Goal: Task Accomplishment & Management: Complete application form

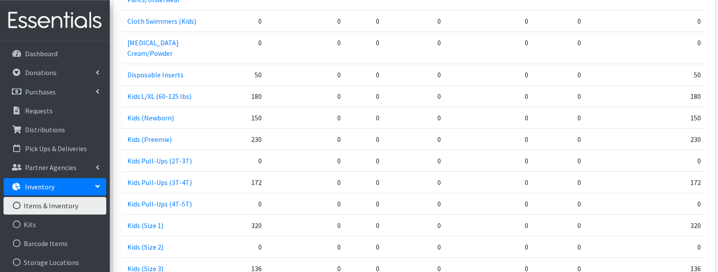
scroll to position [736, 0]
click at [36, 125] on link "Distributions" at bounding box center [55, 130] width 103 height 18
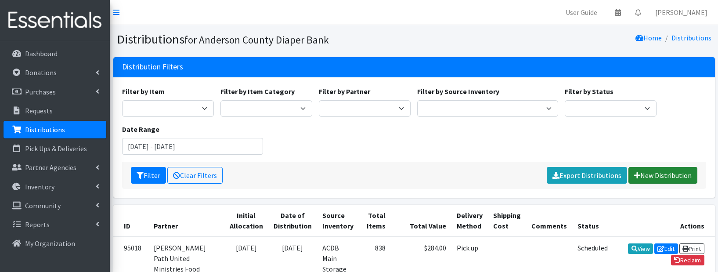
click at [654, 174] on link "New Distribution" at bounding box center [662, 175] width 69 height 17
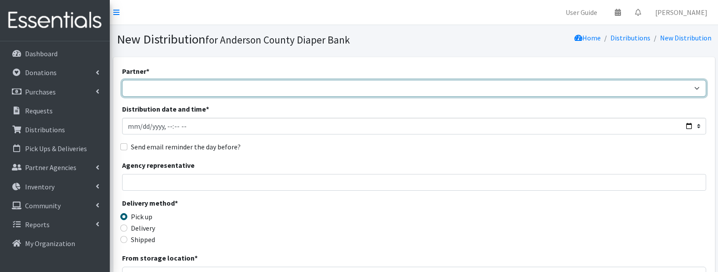
click at [122, 80] on select "AIM programs other than WACS Anderson 1st SDA Anderson County DSS (Upstate regi…" at bounding box center [414, 88] width 584 height 17
select select "2832"
click option "[PERSON_NAME] 1st SDA" at bounding box center [0, 0] width 0 height 0
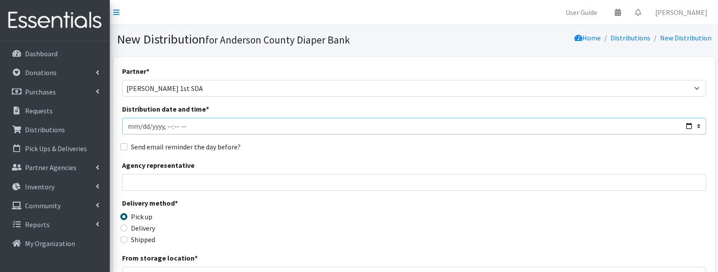
click at [141, 129] on input "Distribution date and time *" at bounding box center [414, 126] width 584 height 17
click at [199, 128] on input "Distribution date and time *" at bounding box center [414, 126] width 584 height 17
type input "2025-08-15T11:59"
click at [154, 178] on input "Agency representative" at bounding box center [414, 182] width 584 height 17
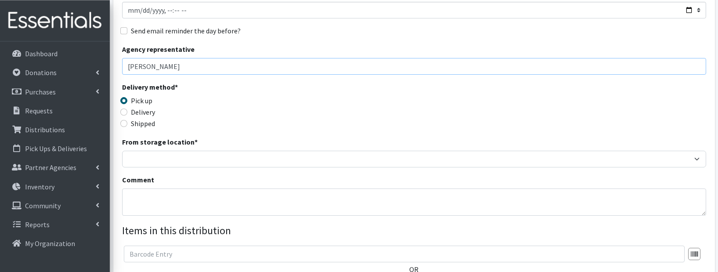
scroll to position [117, 0]
type input "Marion Simpson"
click at [123, 111] on input "Delivery" at bounding box center [123, 111] width 7 height 7
radio input "true"
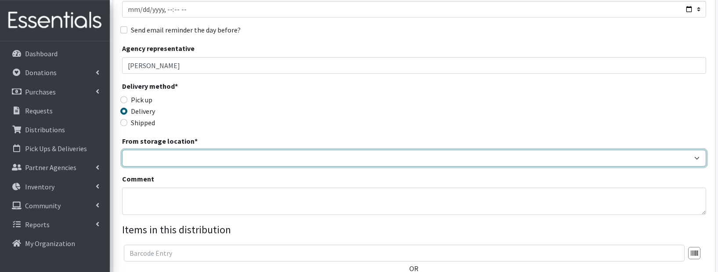
click at [122, 150] on select "ACDB Main Storage" at bounding box center [414, 158] width 584 height 17
select select "283"
click option "ACDB Main Storage" at bounding box center [0, 0] width 0 height 0
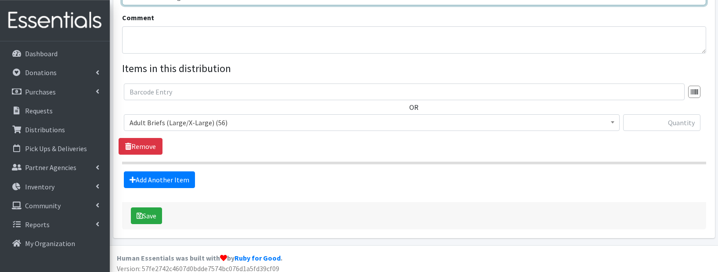
scroll to position [278, 0]
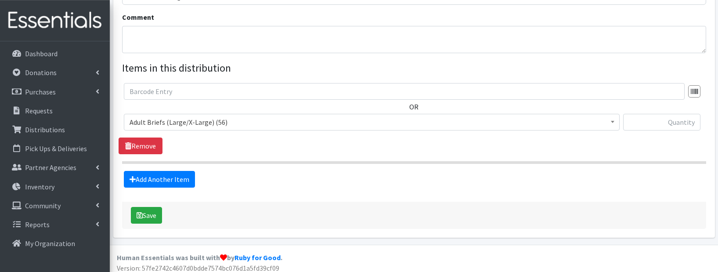
click at [225, 122] on span "Adult Briefs (Large/X-Large) (56)" at bounding box center [371, 122] width 484 height 12
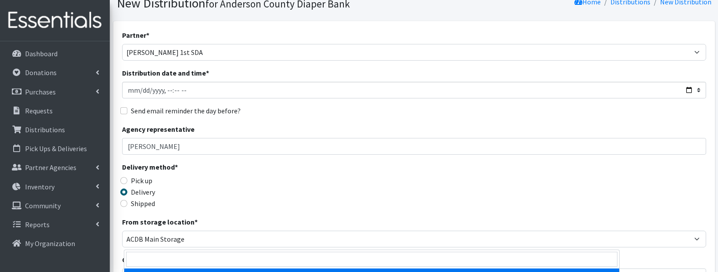
scroll to position [0, 0]
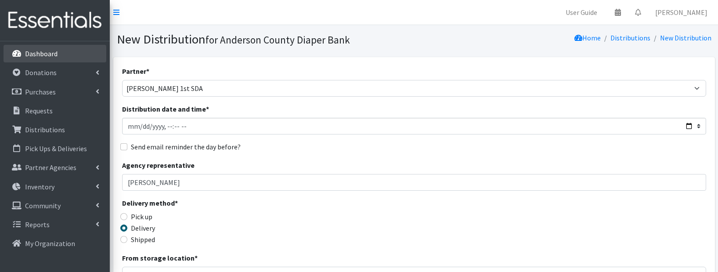
click at [44, 57] on p "Dashboard" at bounding box center [41, 53] width 32 height 9
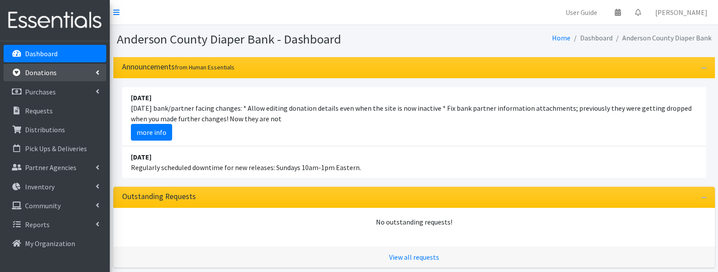
click at [44, 69] on p "Donations" at bounding box center [41, 72] width 32 height 9
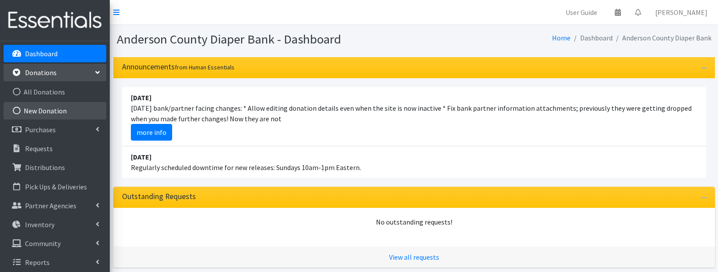
click at [35, 109] on link "New Donation" at bounding box center [55, 111] width 103 height 18
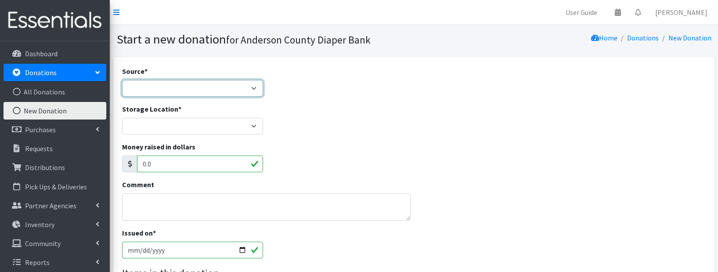
click at [122, 80] on select "Product Drive Manufacturer Donation Site Misc. Donation" at bounding box center [192, 88] width 141 height 17
select select "Donation Site"
click option "Donation Site" at bounding box center [0, 0] width 0 height 0
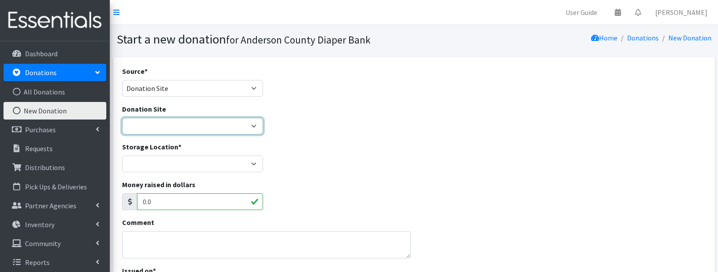
click at [122, 118] on select "AIM Anderson Pregnancy Care Divine Hospice Homeland Park Primary Hope Fellowshi…" at bounding box center [192, 126] width 141 height 17
select select "827"
click option "HOPE Missions of the Upstate" at bounding box center [0, 0] width 0 height 0
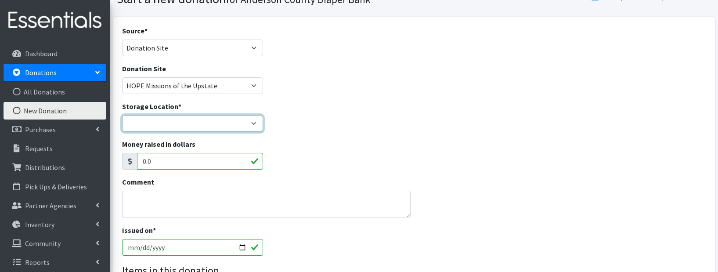
click at [122, 115] on select "ACDB Main Storage Anderson Pregnancy Care NewSpring Collection United Way Zoe's…" at bounding box center [192, 123] width 141 height 17
select select "283"
click option "ACDB Main Storage" at bounding box center [0, 0] width 0 height 0
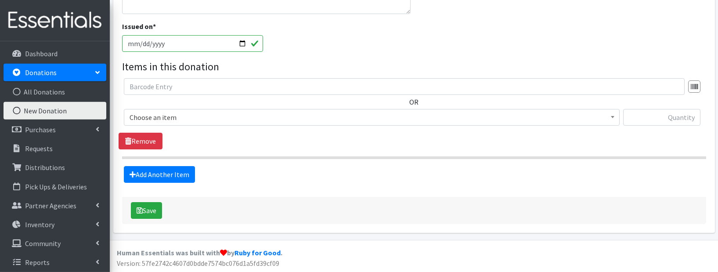
scroll to position [245, 0]
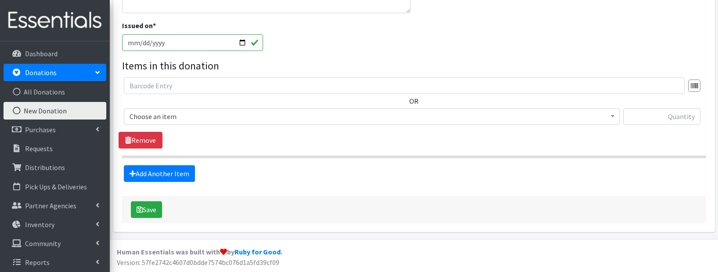
click at [231, 116] on span "Choose an item" at bounding box center [371, 116] width 484 height 12
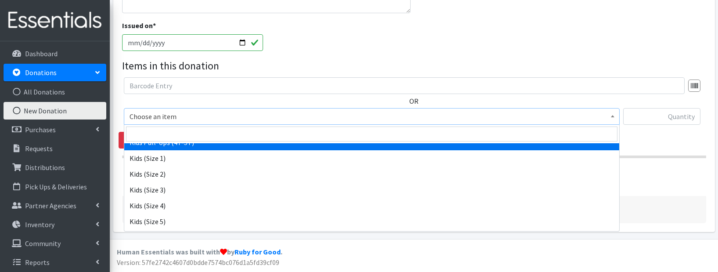
scroll to position [427, 0]
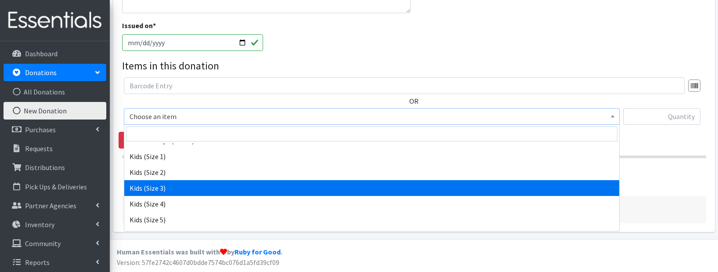
select select "9733"
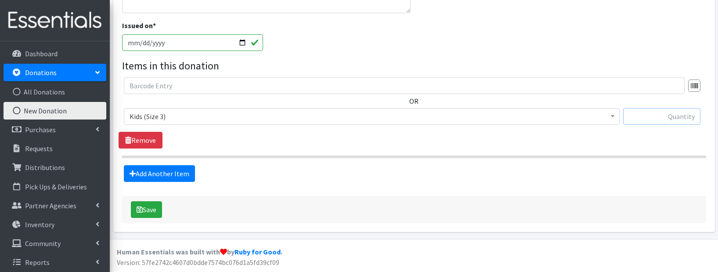
click at [648, 121] on input "text" at bounding box center [661, 116] width 77 height 17
type input "192"
click at [153, 172] on link "Add Another Item" at bounding box center [159, 173] width 71 height 17
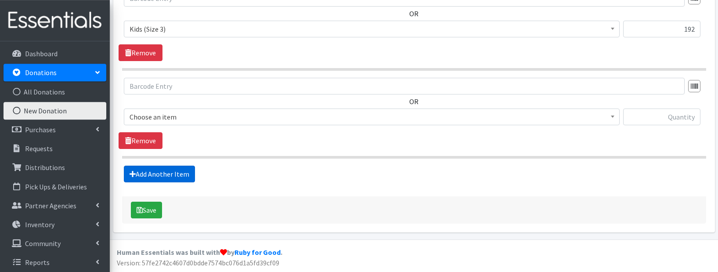
scroll to position [333, 0]
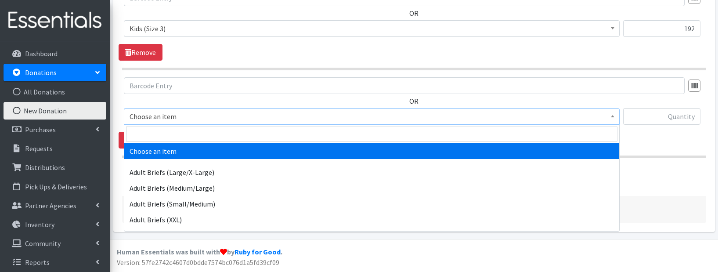
click at [188, 119] on span "Choose an item" at bounding box center [371, 116] width 484 height 12
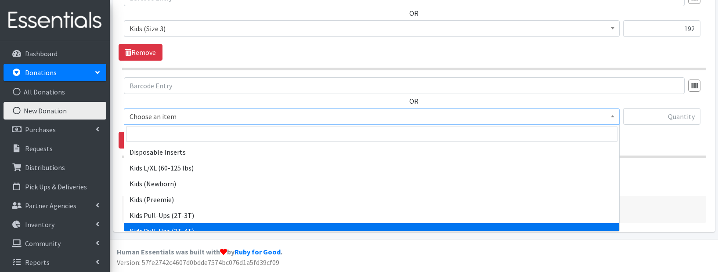
scroll to position [318, 0]
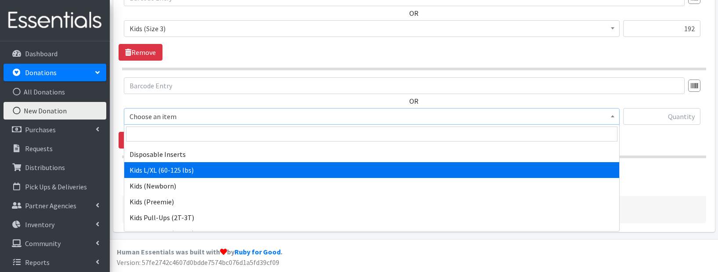
select select "9760"
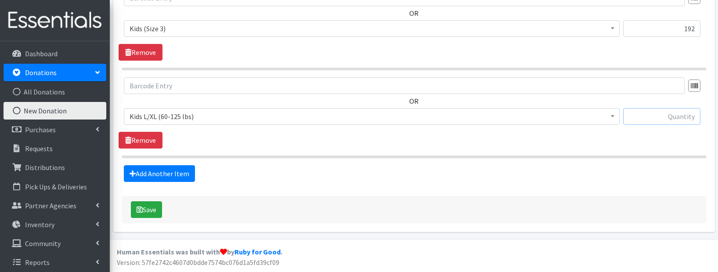
click at [664, 111] on input "text" at bounding box center [661, 116] width 77 height 17
type input "40"
click at [143, 207] on button "Save" at bounding box center [146, 209] width 31 height 17
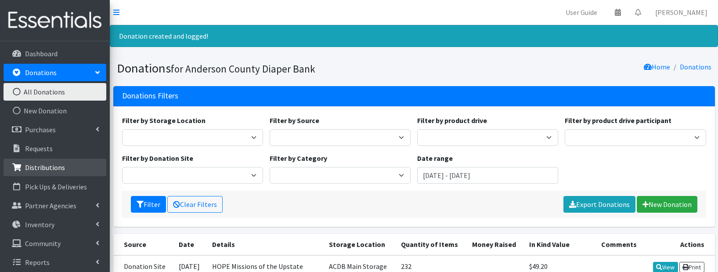
click at [48, 166] on p "Distributions" at bounding box center [45, 167] width 40 height 9
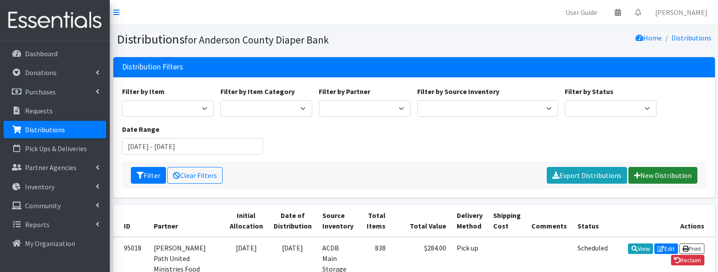
click at [661, 175] on link "New Distribution" at bounding box center [662, 175] width 69 height 17
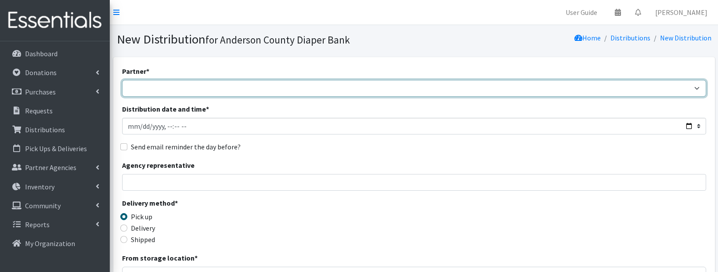
click at [122, 80] on select "AIM programs other than WACS [PERSON_NAME] 1st SDA Anderson County DSS (Upstate…" at bounding box center [414, 88] width 584 height 17
select select "3178"
click option "Iva First [DEMOGRAPHIC_DATA] Food pantry" at bounding box center [0, 0] width 0 height 0
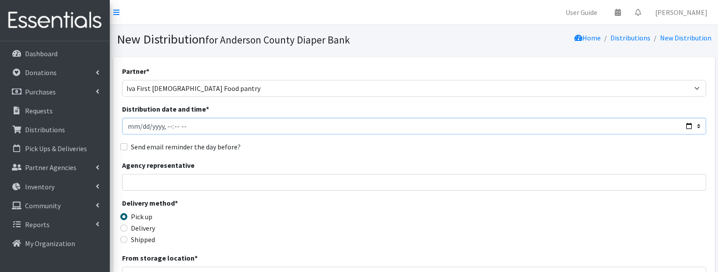
click at [200, 128] on input "Distribution date and time *" at bounding box center [414, 126] width 584 height 17
type input "[DATE]T11:59"
click at [154, 189] on input "Agency representative" at bounding box center [414, 182] width 584 height 17
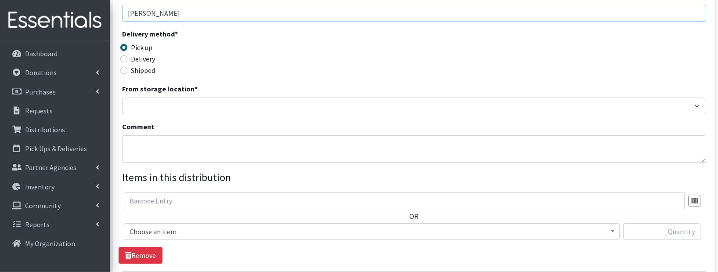
scroll to position [172, 0]
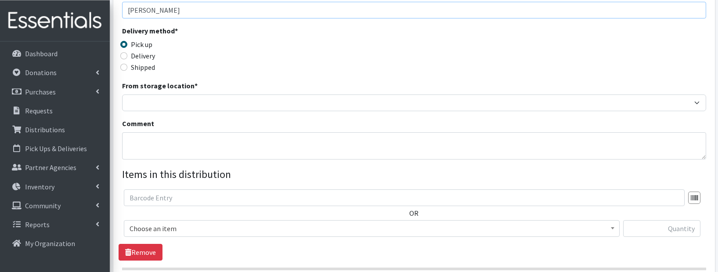
type input "[PERSON_NAME]"
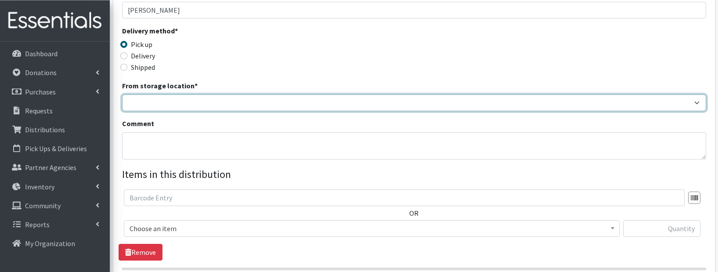
click at [122, 94] on select "ACDB Main Storage" at bounding box center [414, 102] width 584 height 17
select select "283"
click option "ACDB Main Storage" at bounding box center [0, 0] width 0 height 0
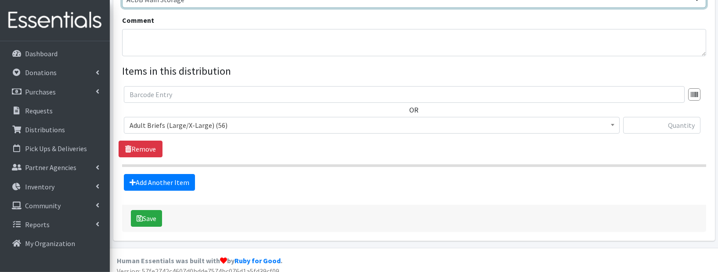
scroll to position [284, 0]
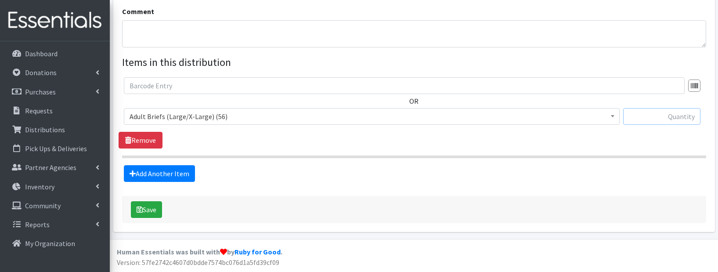
click at [682, 117] on input "text" at bounding box center [661, 116] width 77 height 17
type input "56"
click at [164, 175] on link "Add Another Item" at bounding box center [159, 173] width 71 height 17
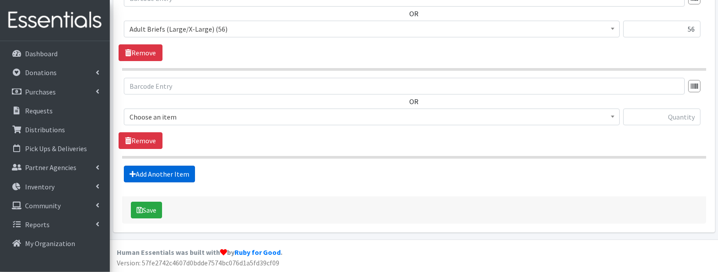
scroll to position [372, 0]
click at [242, 118] on span "Adult Briefs (Large/X-Large) (56)" at bounding box center [371, 116] width 484 height 12
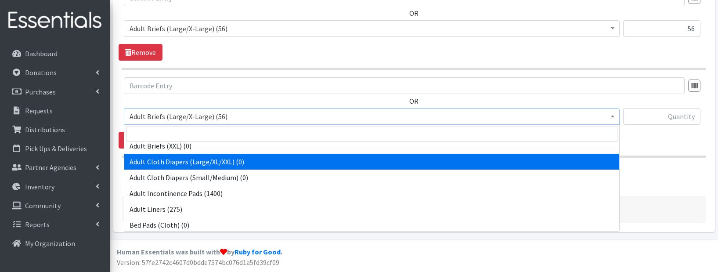
scroll to position [67, 0]
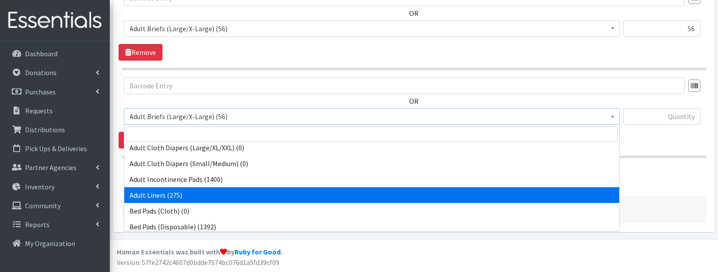
select select "9748"
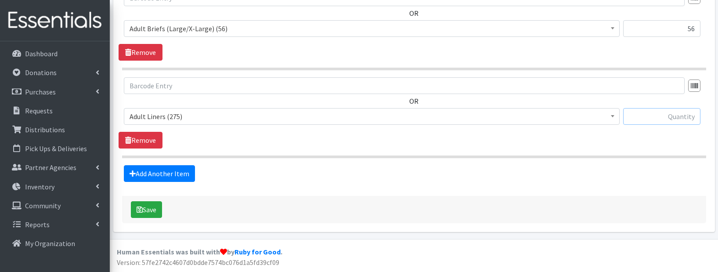
click at [647, 117] on input "text" at bounding box center [661, 116] width 77 height 17
type input "75"
click at [147, 210] on button "Save" at bounding box center [146, 209] width 31 height 17
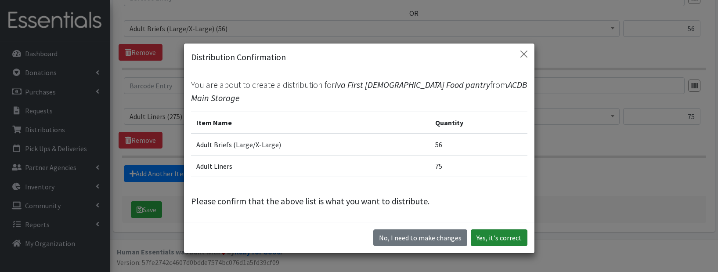
click at [495, 230] on button "Yes, it's correct" at bounding box center [499, 237] width 57 height 17
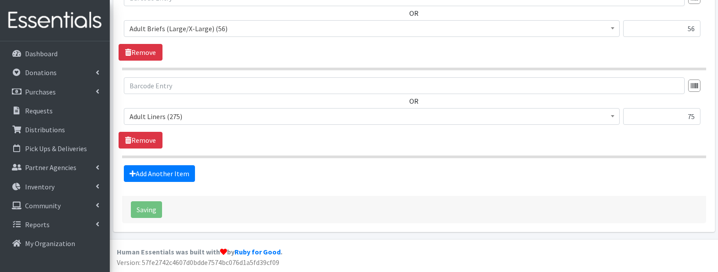
scroll to position [33, 0]
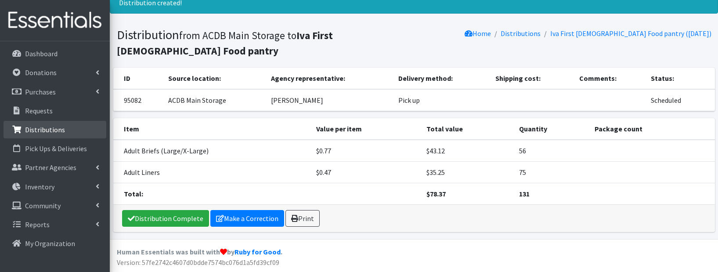
click at [47, 128] on p "Distributions" at bounding box center [45, 129] width 40 height 9
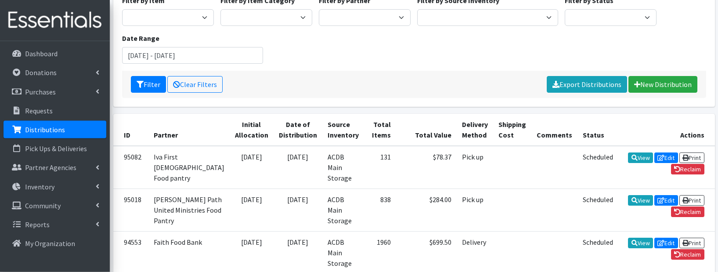
scroll to position [90, 0]
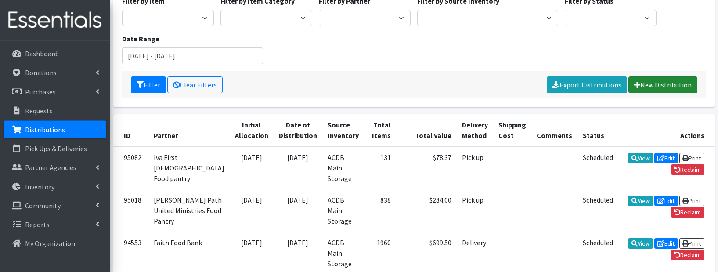
click at [654, 85] on link "New Distribution" at bounding box center [662, 84] width 69 height 17
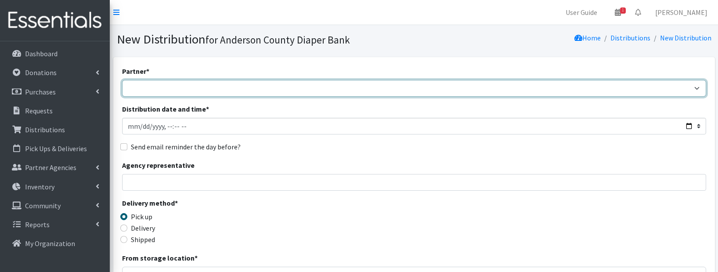
click at [122, 80] on select "AIM programs other than WACS [PERSON_NAME] 1st SDA Anderson County DSS (Upstate…" at bounding box center [414, 88] width 584 height 17
select select "2832"
click option "[PERSON_NAME] 1st SDA" at bounding box center [0, 0] width 0 height 0
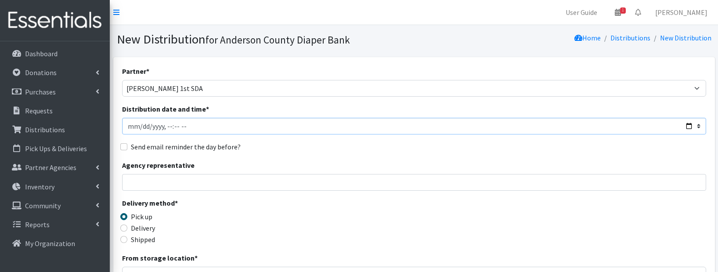
click at [201, 129] on input "Distribution date and time *" at bounding box center [414, 126] width 584 height 17
type input "[DATE]T11:59"
click at [133, 189] on input "Agency representative" at bounding box center [414, 182] width 584 height 17
type input "Marion Simpson"
click at [121, 226] on input "Delivery" at bounding box center [123, 227] width 7 height 7
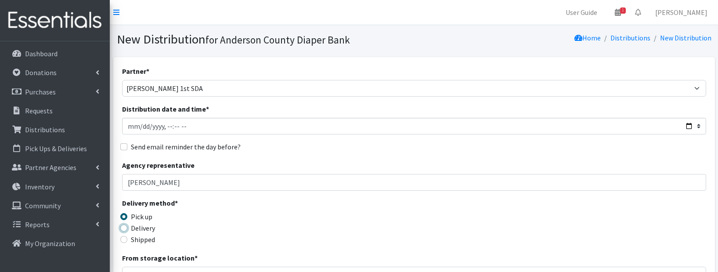
radio input "true"
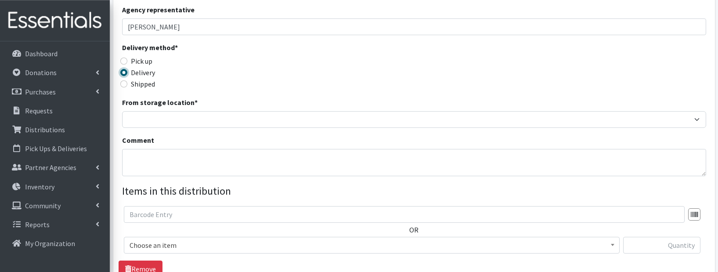
scroll to position [158, 0]
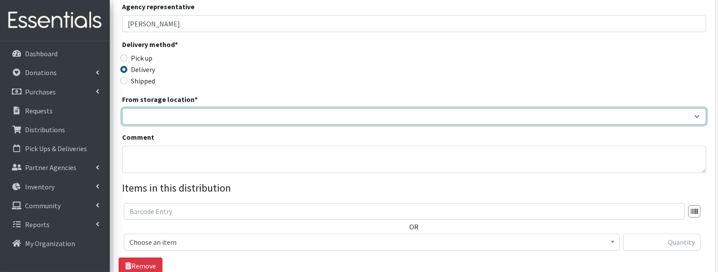
click at [122, 108] on select "ACDB Main Storage" at bounding box center [414, 116] width 584 height 17
select select "283"
click option "ACDB Main Storage" at bounding box center [0, 0] width 0 height 0
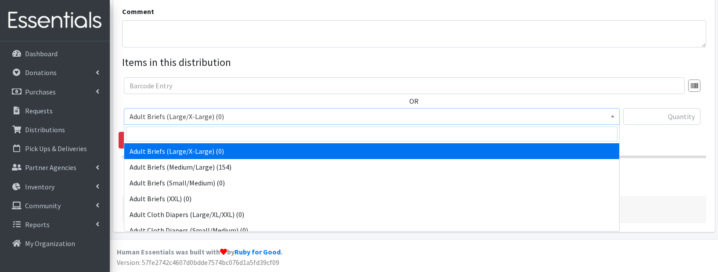
click at [226, 117] on span "Adult Briefs (Large/X-Large) (0)" at bounding box center [371, 116] width 484 height 12
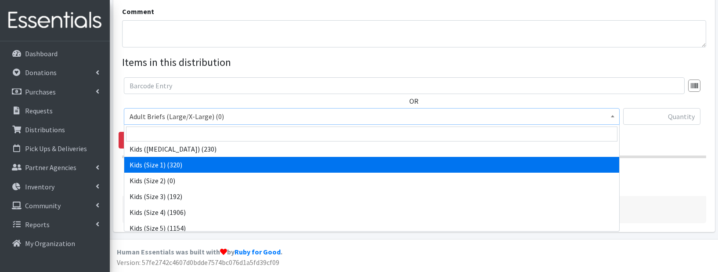
scroll to position [340, 0]
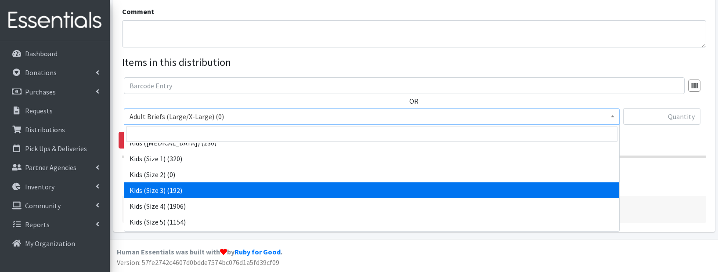
select select "9733"
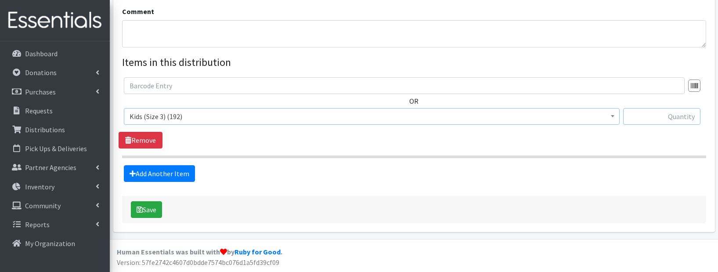
click at [662, 120] on input "text" at bounding box center [661, 116] width 77 height 17
type input "136"
click at [172, 173] on link "Add Another Item" at bounding box center [159, 173] width 71 height 17
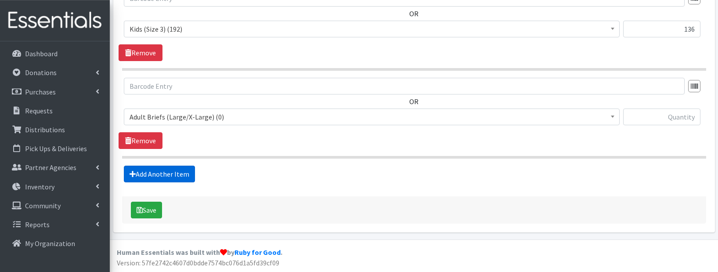
scroll to position [372, 0]
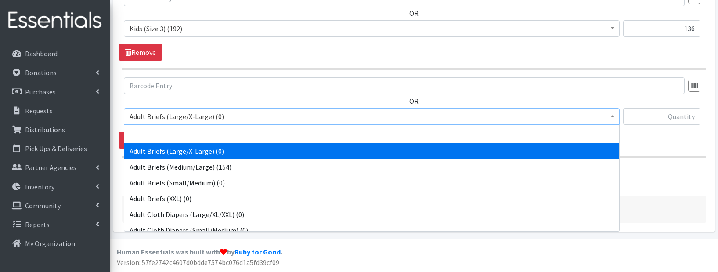
click at [222, 121] on span "Adult Briefs (Large/X-Large) (0)" at bounding box center [371, 116] width 484 height 12
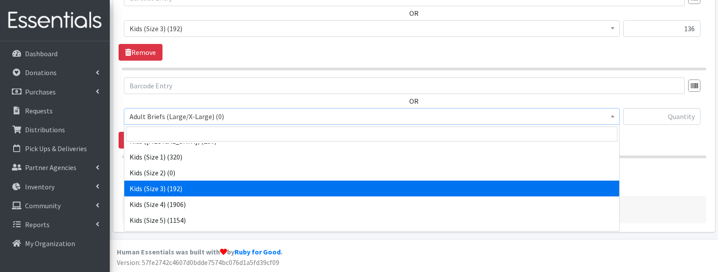
scroll to position [342, 0]
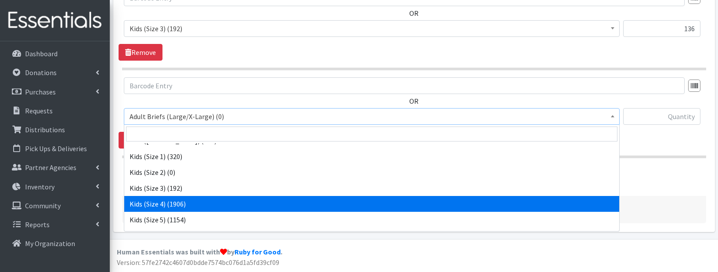
select select "9740"
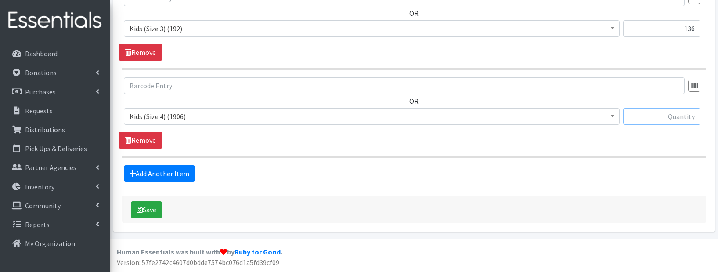
click at [658, 116] on input "text" at bounding box center [661, 116] width 77 height 17
type input "256"
click at [164, 176] on link "Add Another Item" at bounding box center [159, 173] width 71 height 17
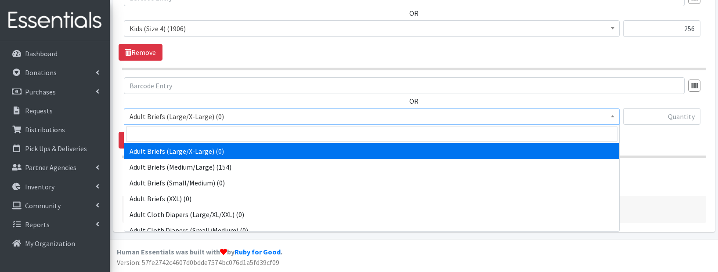
click at [215, 119] on span "Adult Briefs (Large/X-Large) (0)" at bounding box center [371, 116] width 484 height 12
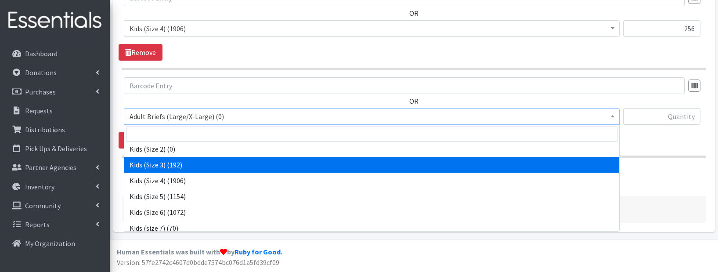
scroll to position [369, 0]
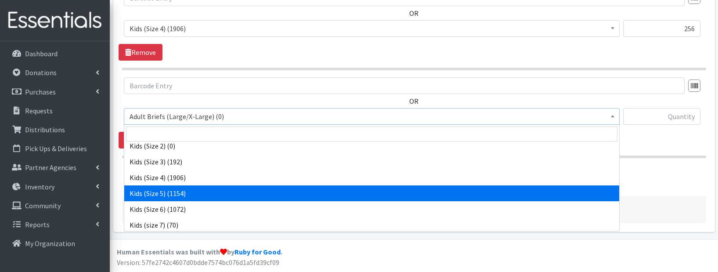
select select "9741"
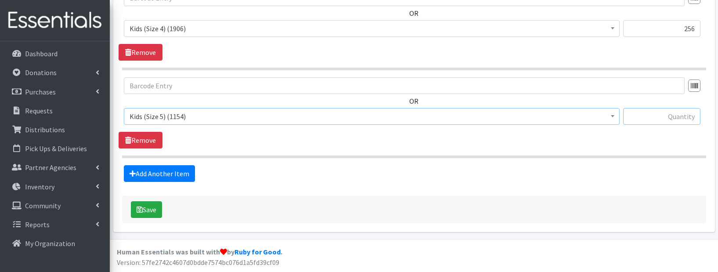
click at [650, 112] on input "text" at bounding box center [661, 116] width 77 height 17
click at [673, 118] on input "text" at bounding box center [661, 116] width 77 height 17
type input "216"
click at [178, 170] on link "Add Another Item" at bounding box center [159, 173] width 71 height 17
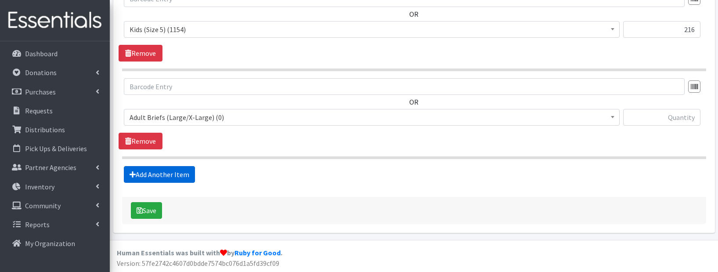
scroll to position [547, 0]
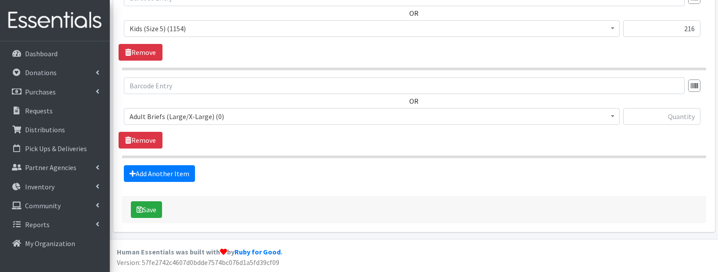
click at [203, 116] on span "Adult Briefs (Large/X-Large) (0)" at bounding box center [371, 116] width 484 height 12
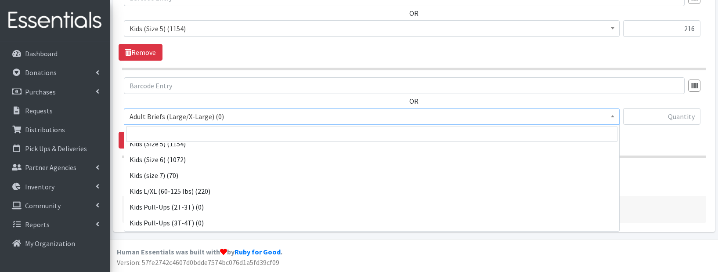
scroll to position [430, 0]
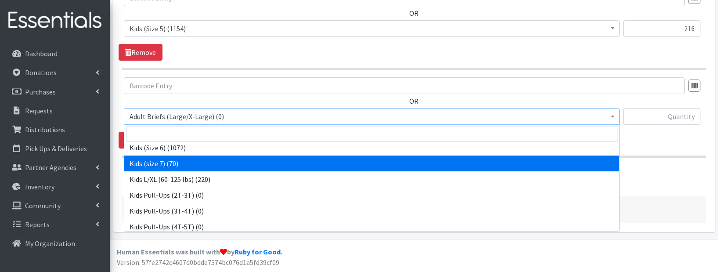
select select "9755"
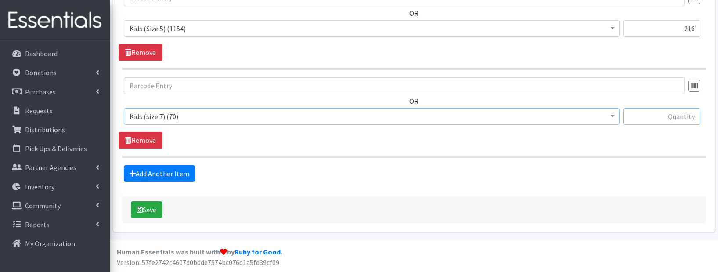
click at [658, 119] on input "text" at bounding box center [661, 116] width 77 height 17
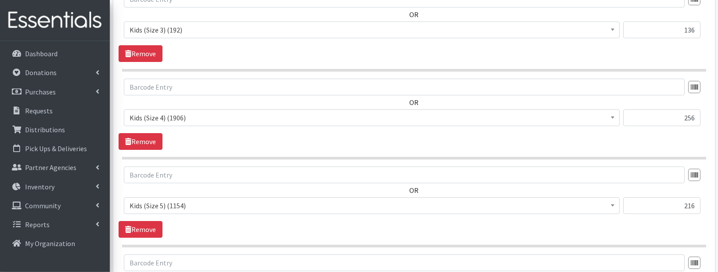
scroll to position [375, 0]
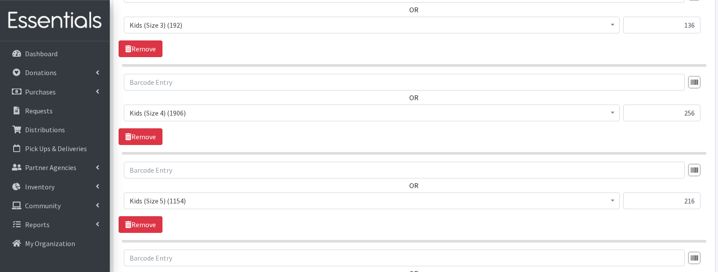
type input "35"
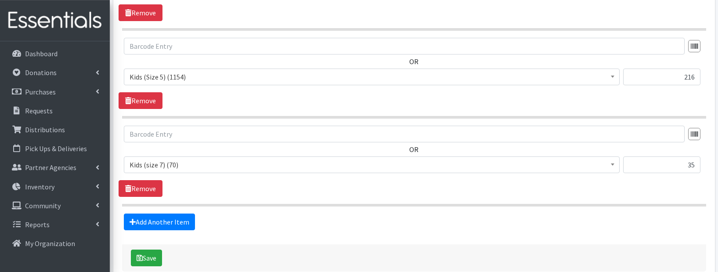
scroll to position [547, 0]
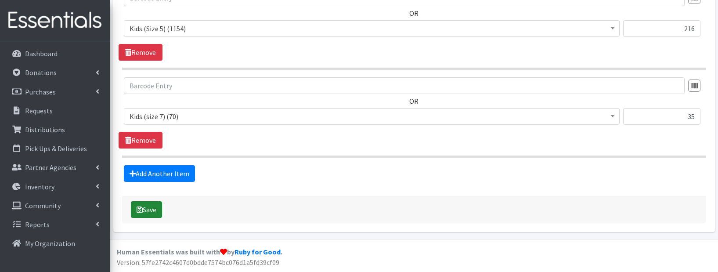
click at [146, 206] on button "Save" at bounding box center [146, 209] width 31 height 17
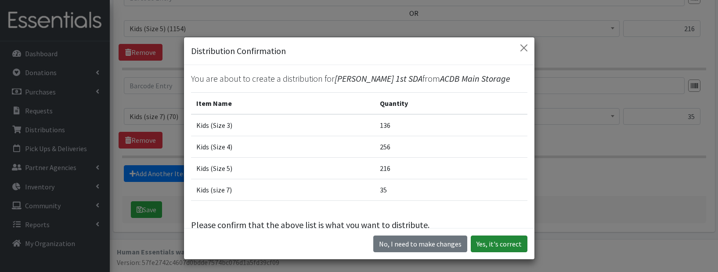
click at [495, 244] on button "Yes, it's correct" at bounding box center [499, 243] width 57 height 17
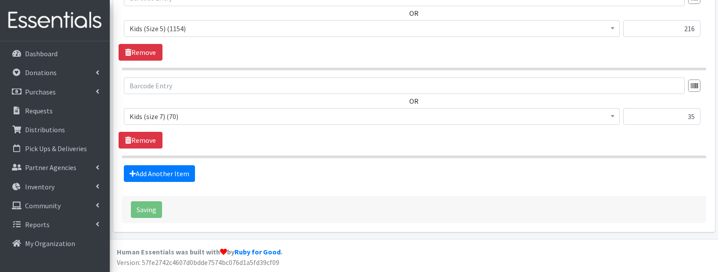
scroll to position [61, 0]
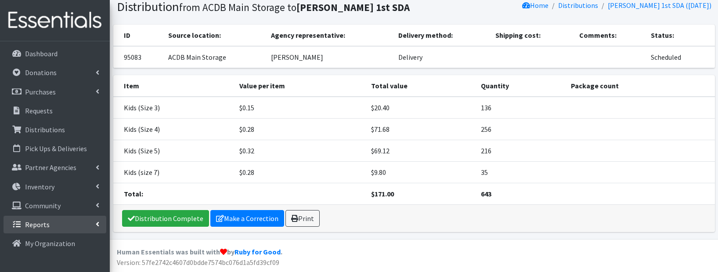
click at [55, 219] on link "Reports" at bounding box center [55, 225] width 103 height 18
click at [44, 245] on link "Activity Graph" at bounding box center [55, 243] width 103 height 18
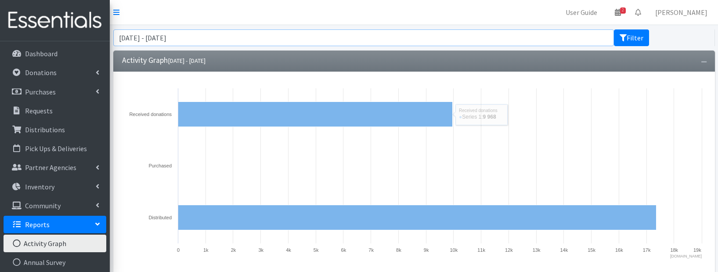
click at [144, 43] on input "[DATE] - [DATE]" at bounding box center [363, 37] width 501 height 17
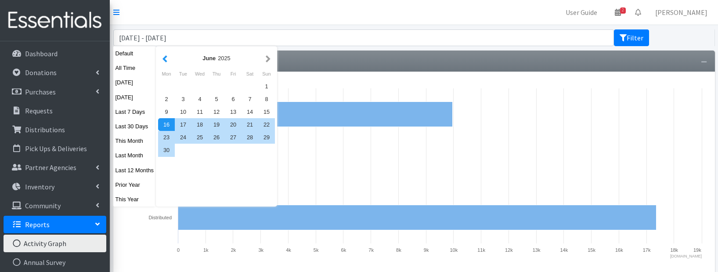
click at [165, 59] on button "button" at bounding box center [164, 58] width 9 height 11
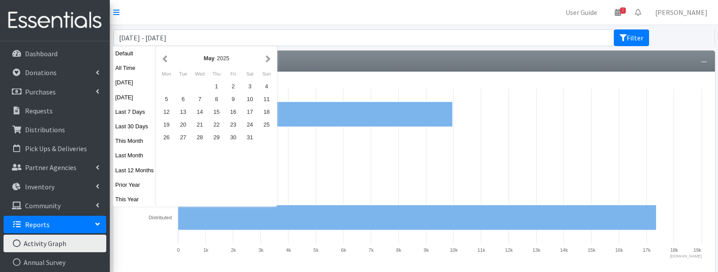
click at [165, 59] on button "button" at bounding box center [164, 58] width 9 height 11
click at [198, 87] on div "1" at bounding box center [199, 86] width 17 height 13
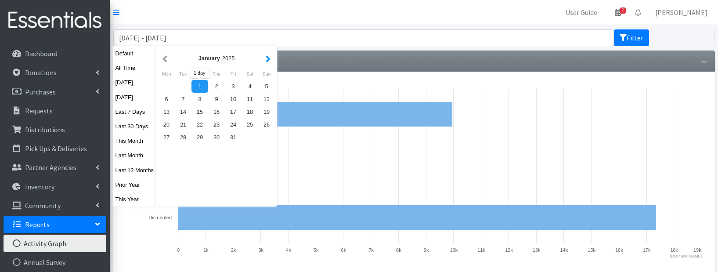
click at [266, 58] on button "button" at bounding box center [267, 58] width 9 height 11
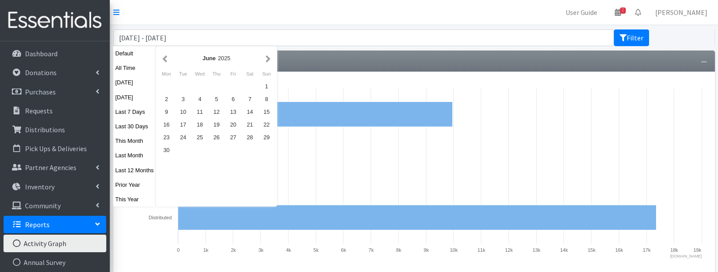
click at [266, 58] on button "button" at bounding box center [267, 58] width 9 height 11
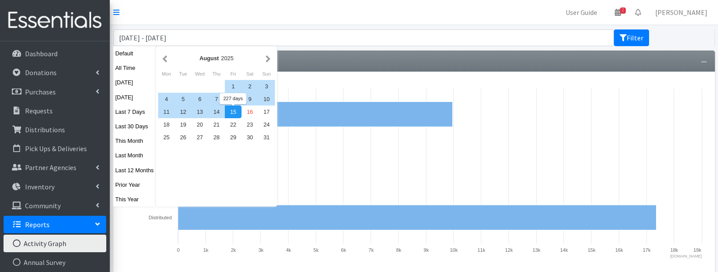
click at [231, 114] on div "15" at bounding box center [233, 111] width 17 height 13
type input "[DATE] - [DATE]"
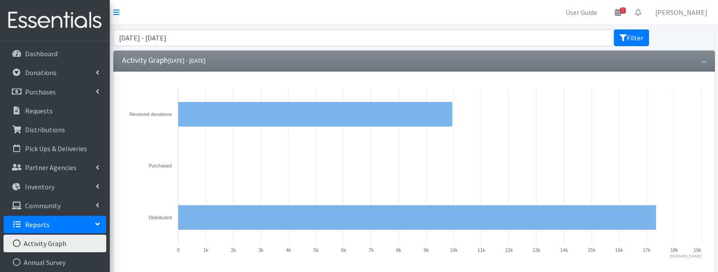
click at [640, 29] on div "January 1, 2025 - August 15, 2025 Filter" at bounding box center [414, 37] width 608 height 25
click at [632, 42] on button "Filter" at bounding box center [631, 37] width 35 height 17
